Goal: Task Accomplishment & Management: Use online tool/utility

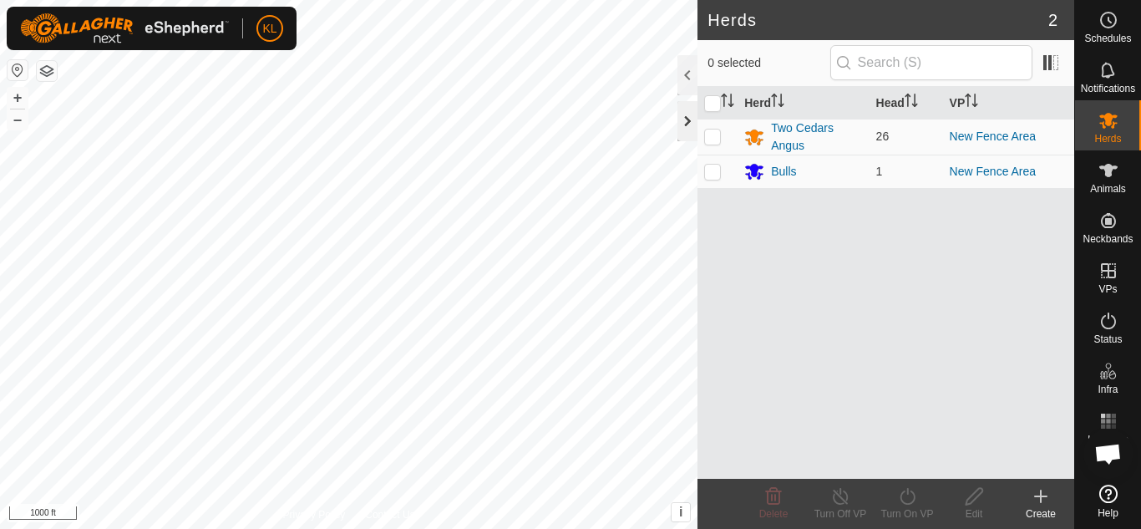
click at [690, 113] on div at bounding box center [687, 121] width 20 height 40
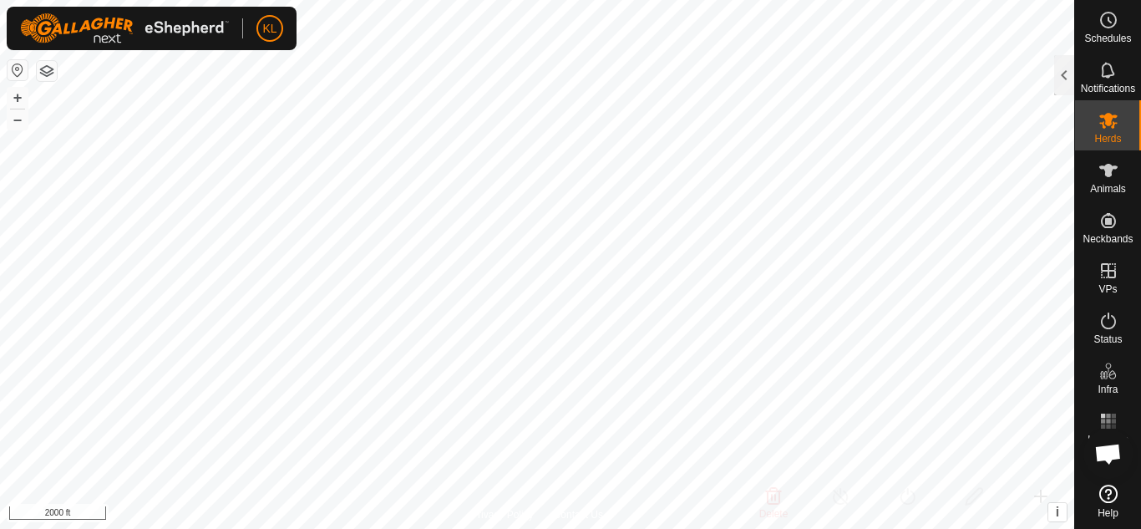
click at [565, 0] on html "KL Schedules Notifications Herds Animals Neckbands VPs Status Infra Heatmap Hel…" at bounding box center [570, 264] width 1141 height 529
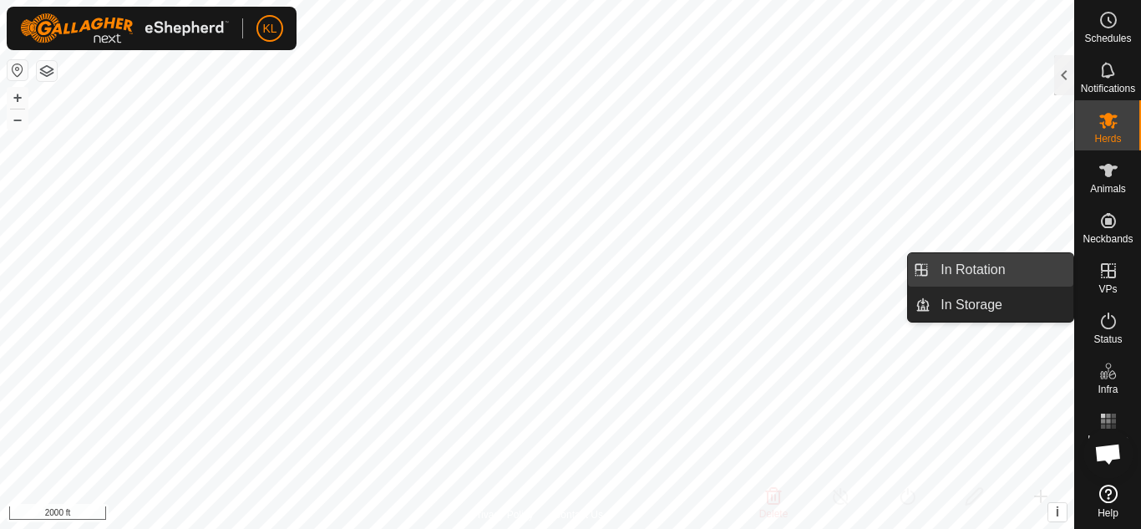
click at [997, 273] on link "In Rotation" at bounding box center [1001, 269] width 143 height 33
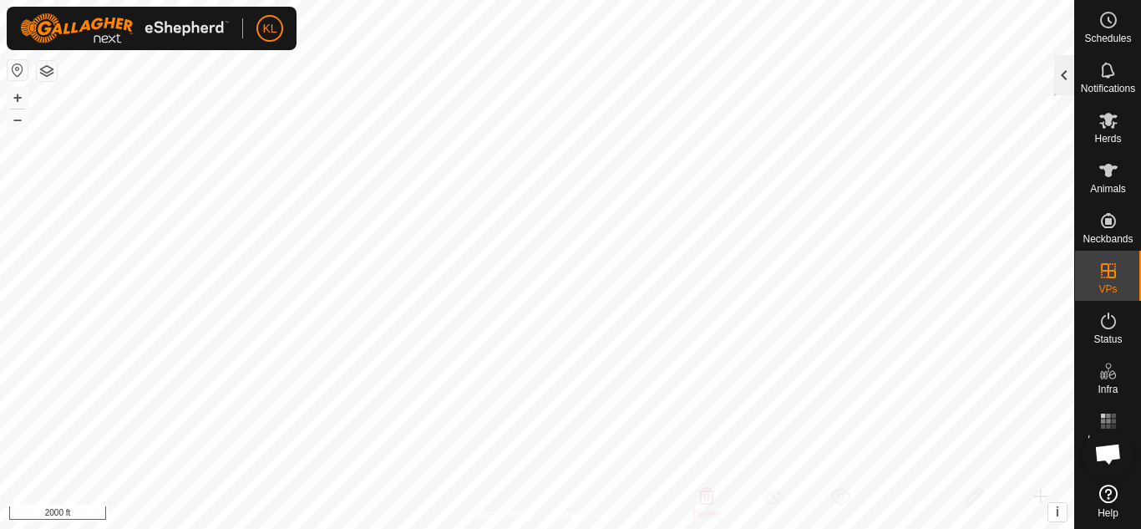
click at [1064, 79] on div at bounding box center [1064, 75] width 20 height 40
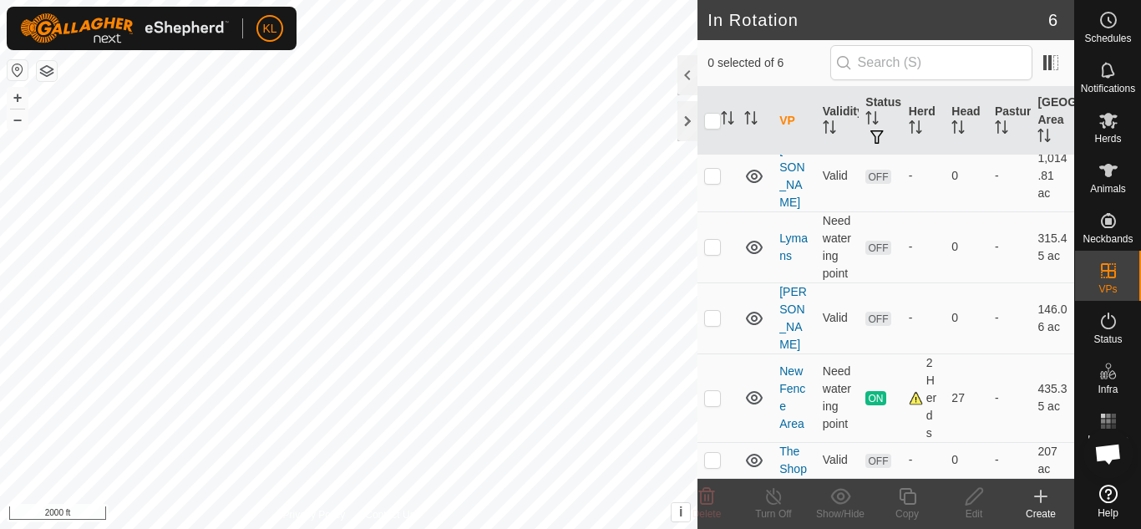
scroll to position [154, 0]
click at [910, 391] on div "2 Herds" at bounding box center [924, 398] width 30 height 88
click at [786, 380] on link "New Fence Area" at bounding box center [792, 397] width 26 height 66
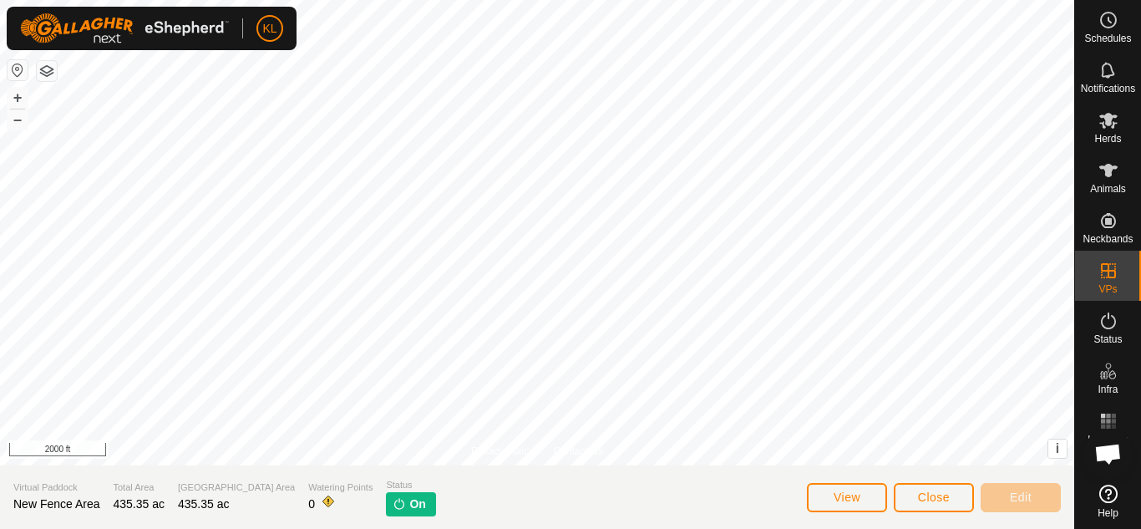
click at [409, 507] on span "On" at bounding box center [417, 504] width 16 height 18
click at [393, 501] on img at bounding box center [399, 503] width 13 height 13
click at [951, 496] on button "Close" at bounding box center [934, 497] width 80 height 29
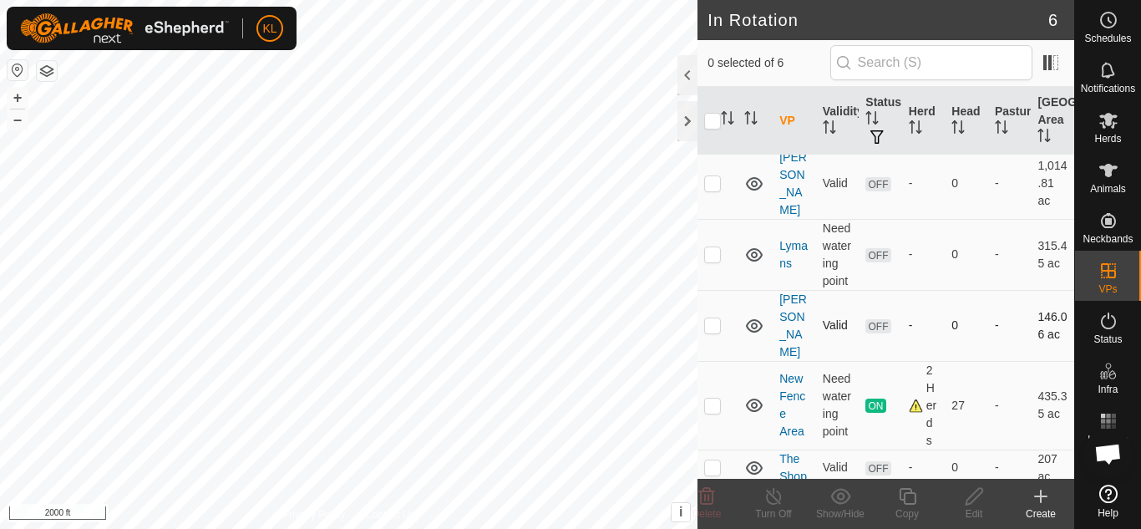
scroll to position [154, 0]
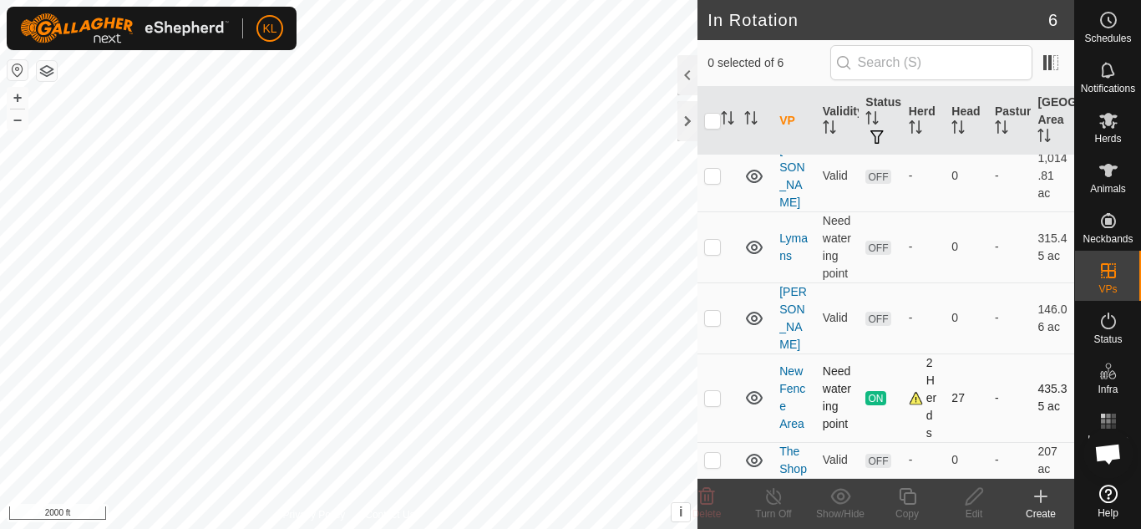
click at [702, 384] on td at bounding box center [717, 397] width 40 height 89
checkbox input "true"
click at [771, 499] on icon at bounding box center [773, 496] width 21 height 20
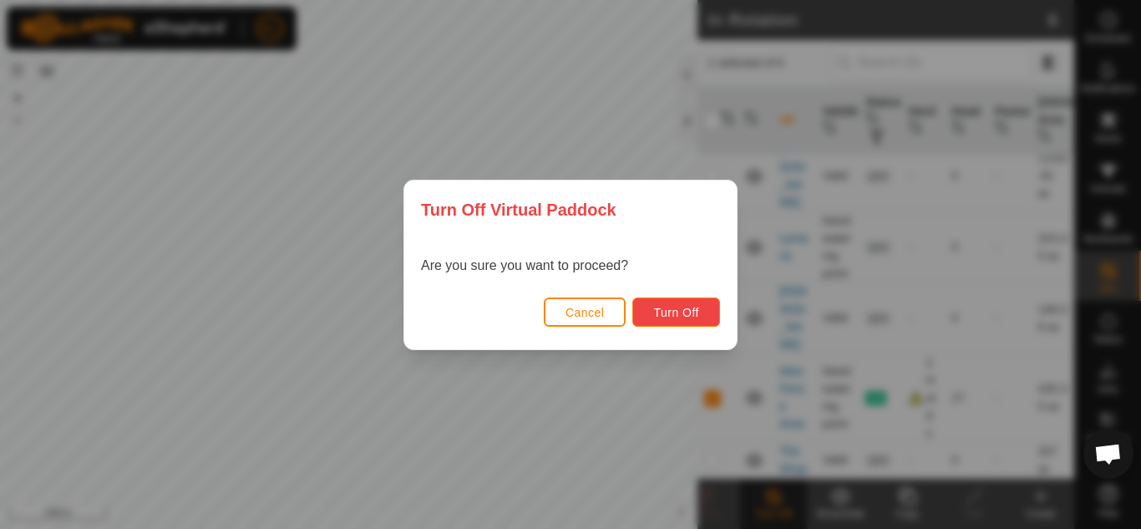
click at [661, 315] on span "Turn Off" at bounding box center [676, 312] width 46 height 13
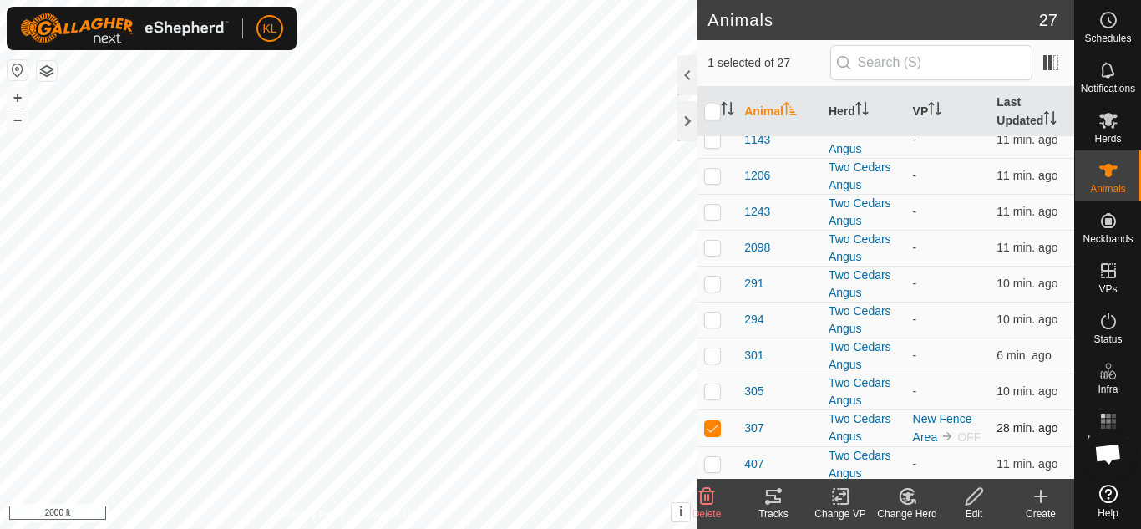
scroll to position [372, 0]
click at [686, 122] on div at bounding box center [687, 121] width 20 height 40
